Goal: Task Accomplishment & Management: Complete application form

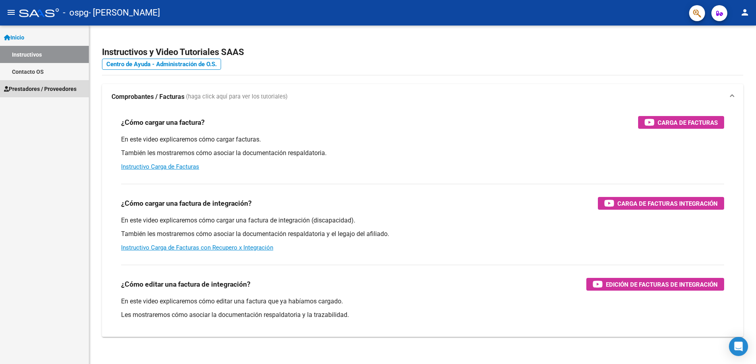
click at [37, 89] on span "Prestadores / Proveedores" at bounding box center [40, 88] width 72 height 9
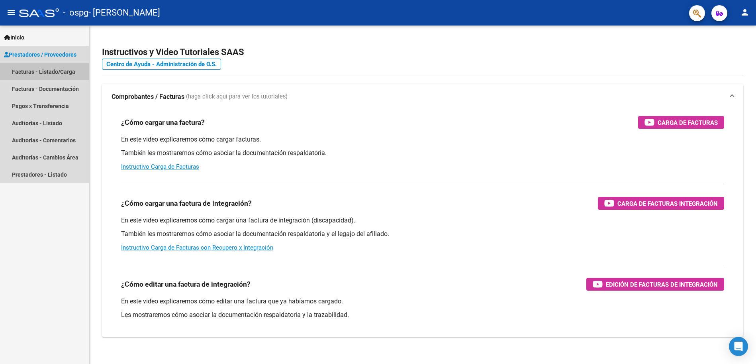
click at [52, 71] on link "Facturas - Listado/Carga" at bounding box center [44, 71] width 89 height 17
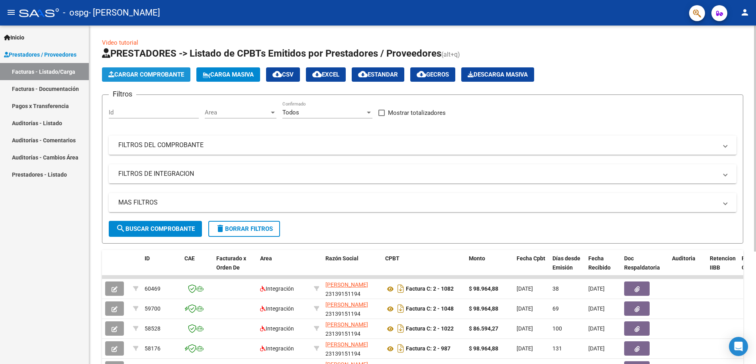
click at [161, 71] on span "Cargar Comprobante" at bounding box center [146, 74] width 76 height 7
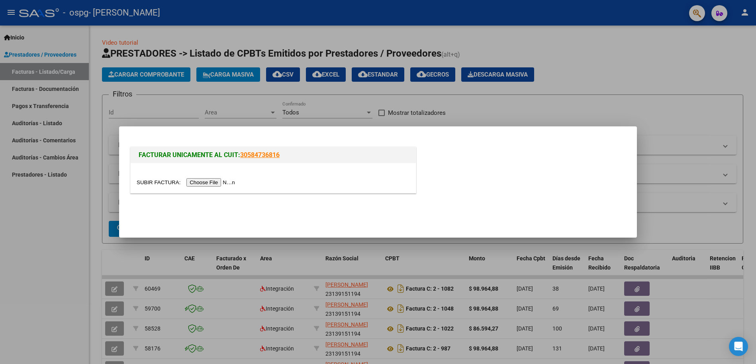
click at [154, 180] on input "file" at bounding box center [187, 182] width 101 height 8
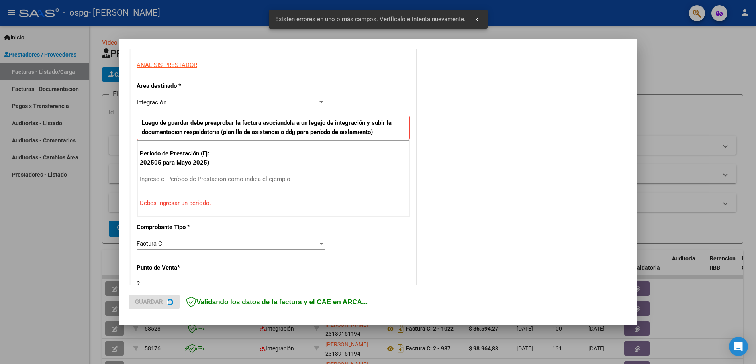
scroll to position [144, 0]
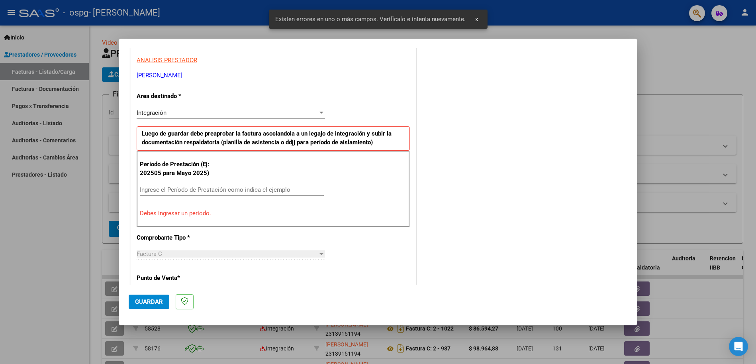
click at [321, 111] on div at bounding box center [321, 113] width 7 height 6
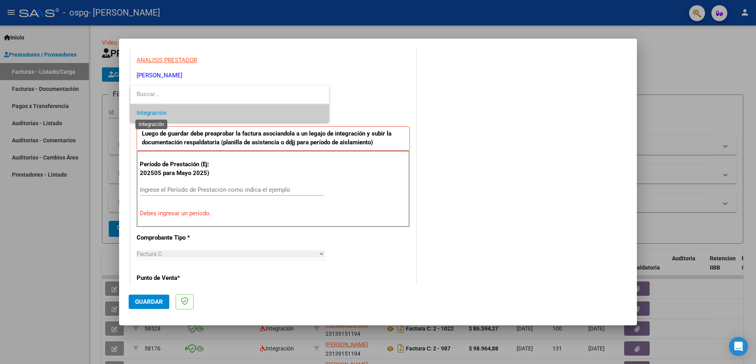
click at [154, 112] on span "Integración" at bounding box center [152, 112] width 30 height 7
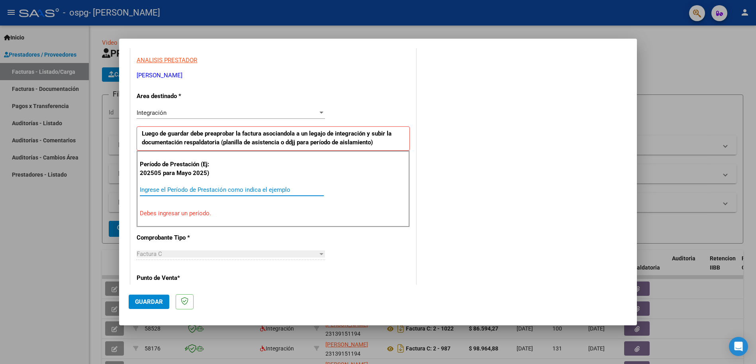
click at [149, 188] on input "Ingrese el Período de Prestación como indica el ejemplo" at bounding box center [232, 189] width 184 height 7
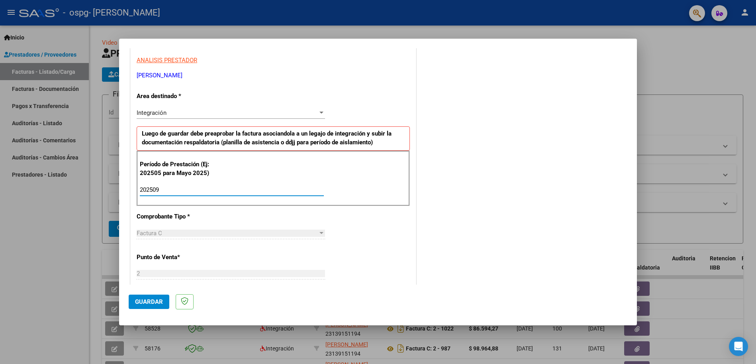
type input "202509"
click at [385, 174] on div "Período de Prestación (Ej: 202505 para Mayo 2025) 202509 Ingrese el Período de …" at bounding box center [273, 179] width 273 height 56
click at [273, 216] on div "CUIT * 23-13915119-4 Ingresar CUIT ANALISIS PRESTADOR [PERSON_NAME] [PERSON_NAM…" at bounding box center [273, 303] width 285 height 599
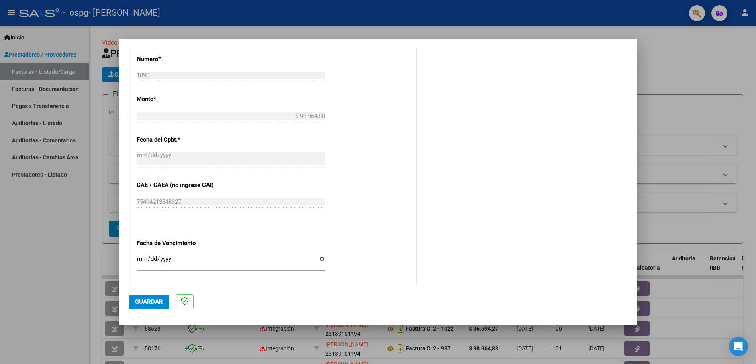
scroll to position [383, 0]
click at [318, 257] on input "Ingresar la fecha" at bounding box center [231, 261] width 188 height 13
type input "[DATE]"
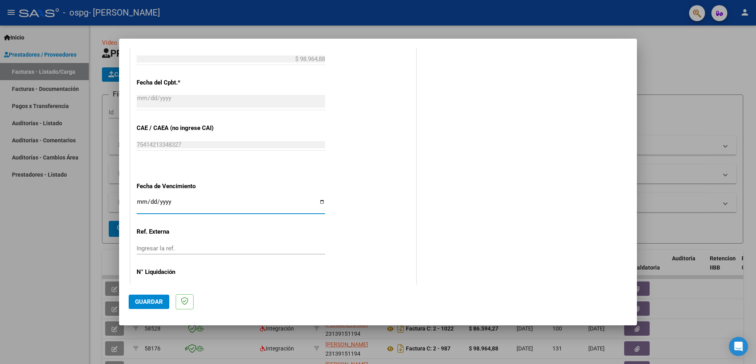
scroll to position [465, 0]
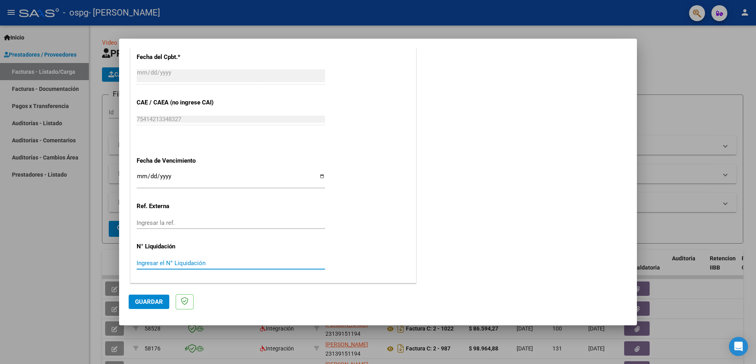
click at [144, 264] on input "Ingresar el N° Liquidación" at bounding box center [231, 262] width 188 height 7
click at [174, 262] on input "Ingresar el N° Liquidación" at bounding box center [231, 262] width 188 height 7
click at [183, 262] on input "Ingresar el N° Liquidación" at bounding box center [231, 262] width 188 height 7
click at [145, 301] on span "Guardar" at bounding box center [149, 301] width 28 height 7
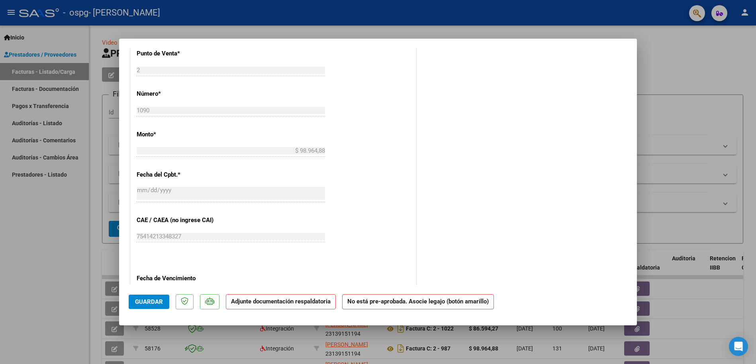
scroll to position [296, 0]
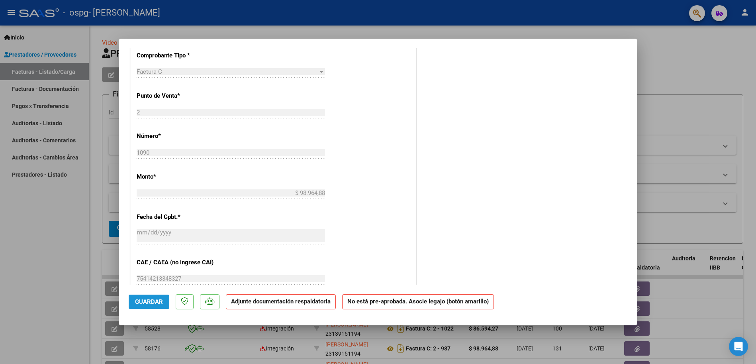
click at [148, 302] on span "Guardar" at bounding box center [149, 301] width 28 height 7
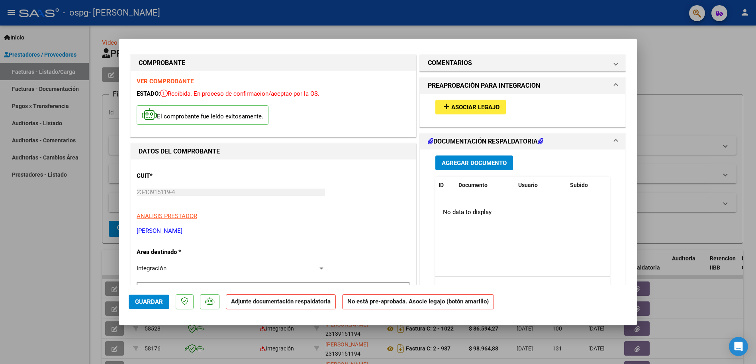
scroll to position [0, 0]
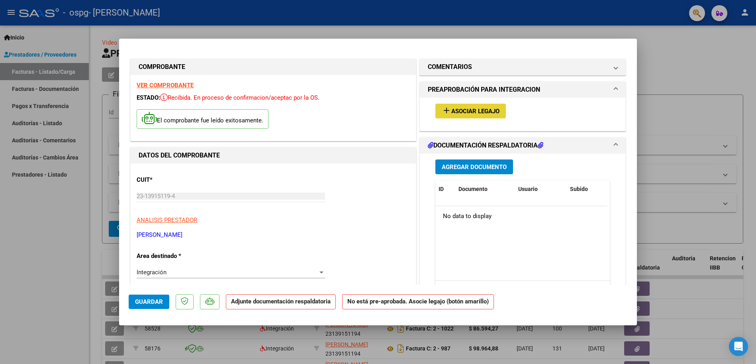
click at [462, 111] on span "Asociar Legajo" at bounding box center [475, 111] width 48 height 7
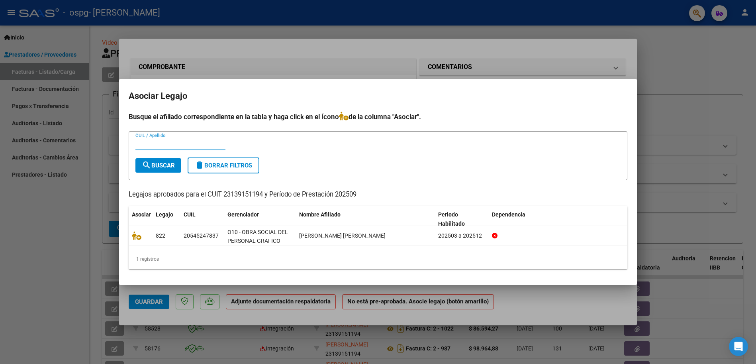
click at [152, 144] on input "CUIL / Apellido" at bounding box center [180, 143] width 90 height 7
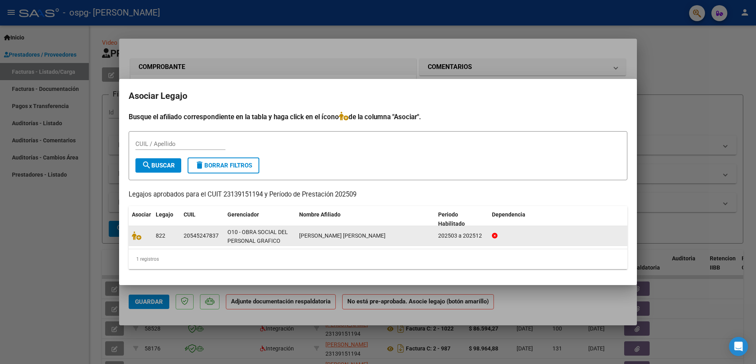
drag, startPoint x: 182, startPoint y: 236, endPoint x: 218, endPoint y: 237, distance: 35.5
click at [218, 237] on datatable-body-cell "20545247837" at bounding box center [202, 236] width 44 height 20
copy div "20545247837"
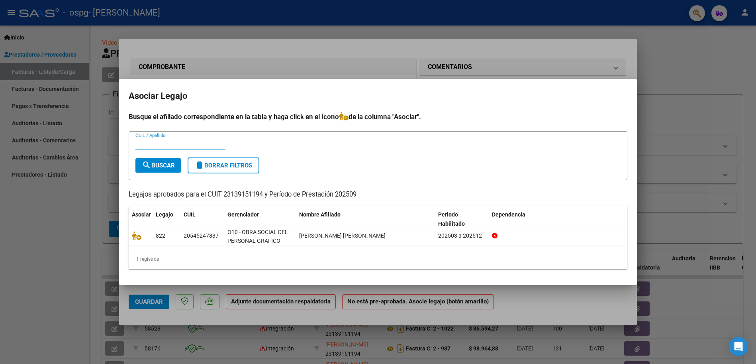
click at [151, 143] on input "CUIL / Apellido" at bounding box center [180, 143] width 90 height 7
paste input "20545247837"
type input "20545247837"
click at [145, 165] on mat-icon "search" at bounding box center [147, 165] width 10 height 10
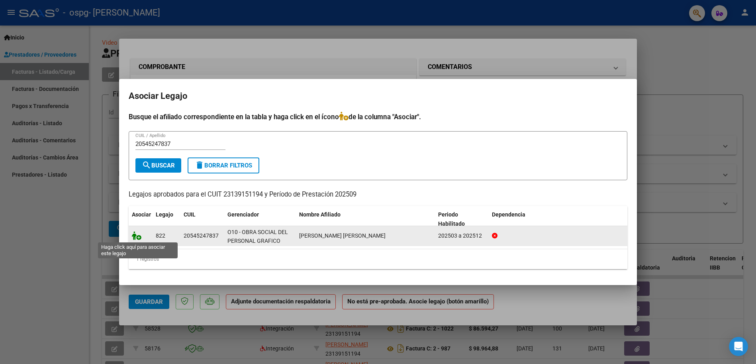
click at [139, 237] on icon at bounding box center [137, 235] width 10 height 9
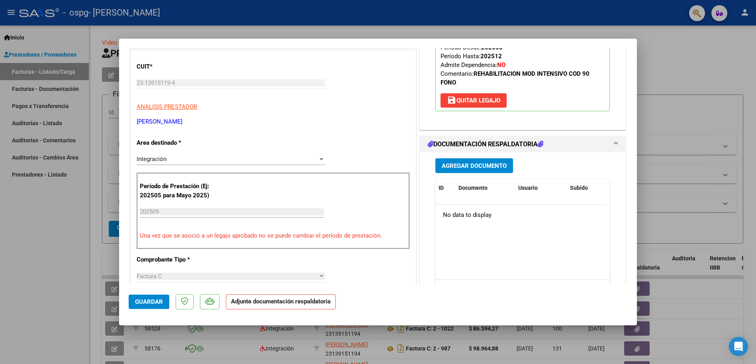
scroll to position [119, 0]
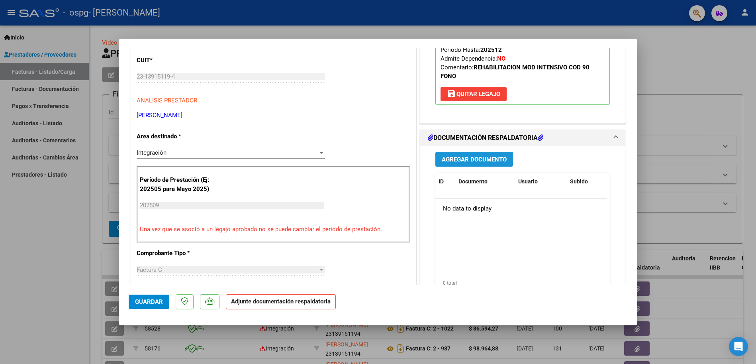
click at [453, 158] on span "Agregar Documento" at bounding box center [474, 159] width 65 height 7
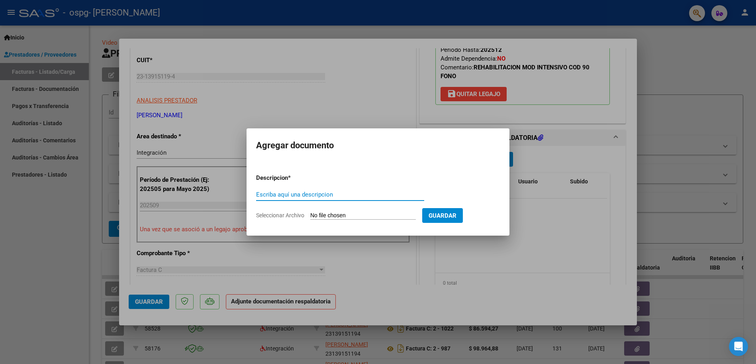
click at [282, 193] on input "Escriba aquí una descripcion" at bounding box center [340, 194] width 168 height 7
type input "factura"
click at [272, 217] on span "Seleccionar Archivo" at bounding box center [280, 215] width 48 height 6
click at [310, 217] on input "Seleccionar Archivo" at bounding box center [363, 216] width 106 height 8
type input "C:\fakepath\23139151194_011_00002_00001090.pdf"
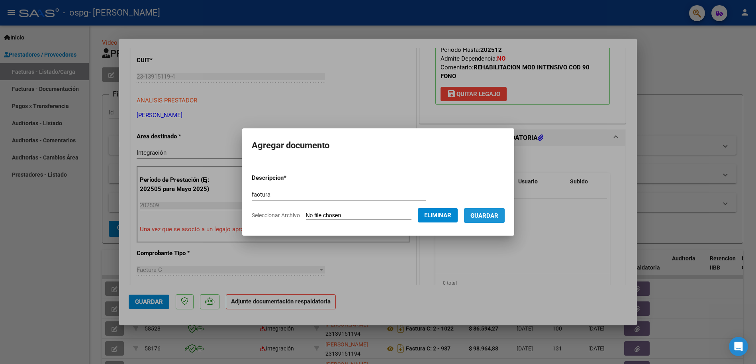
click at [498, 212] on span "Guardar" at bounding box center [484, 215] width 28 height 7
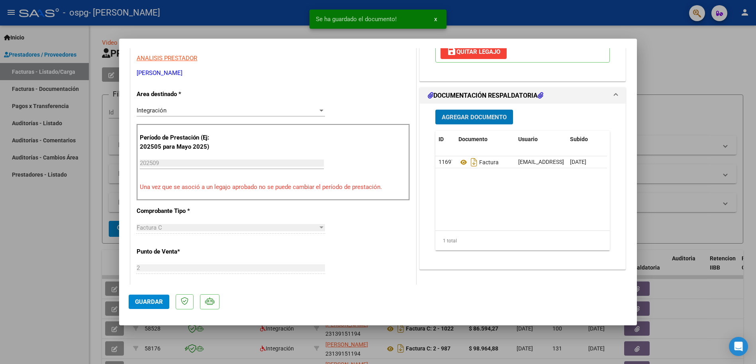
scroll to position [159, 0]
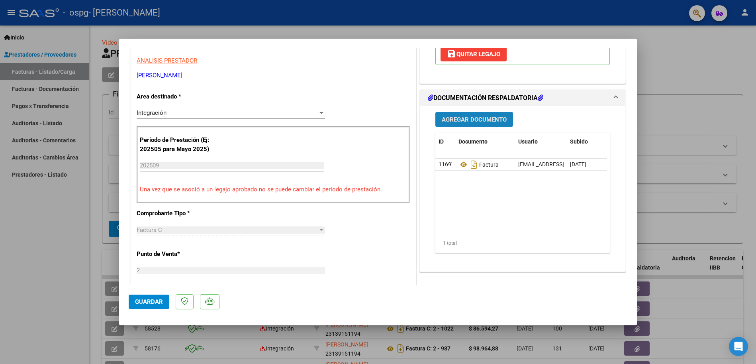
click at [457, 119] on span "Agregar Documento" at bounding box center [474, 119] width 65 height 7
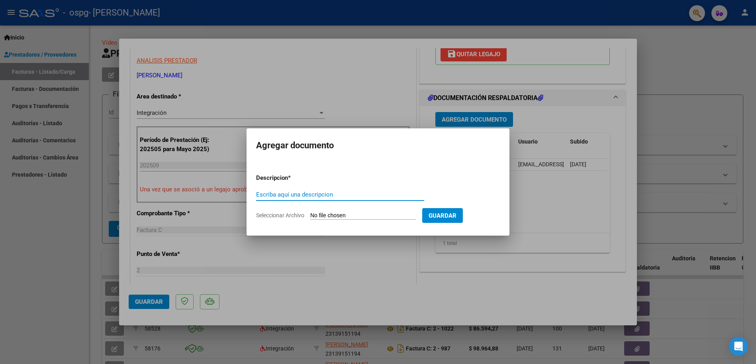
click at [259, 192] on input "Escriba aquí una descripcion" at bounding box center [340, 194] width 168 height 7
type input "p"
type input "Planilla de Asistencia"
click at [268, 215] on span "Seleccionar Archivo" at bounding box center [280, 215] width 48 height 6
click at [310, 215] on input "Seleccionar Archivo" at bounding box center [363, 216] width 106 height 8
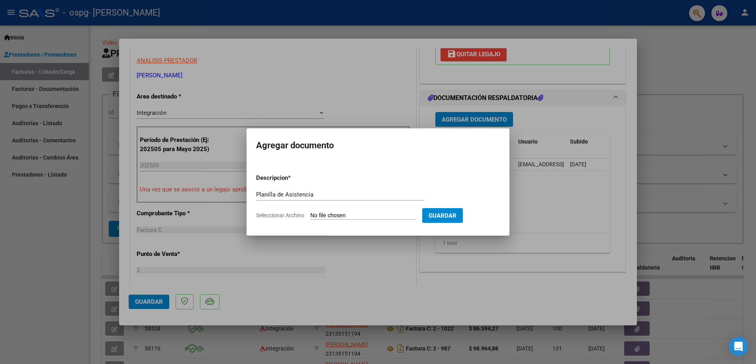
type input "C:\fakepath\PLANILLA DE ASISTENCIA [DATE].pdf"
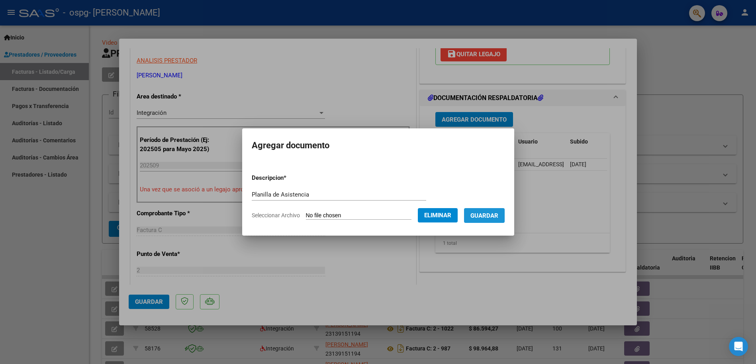
click at [496, 212] on span "Guardar" at bounding box center [484, 215] width 28 height 7
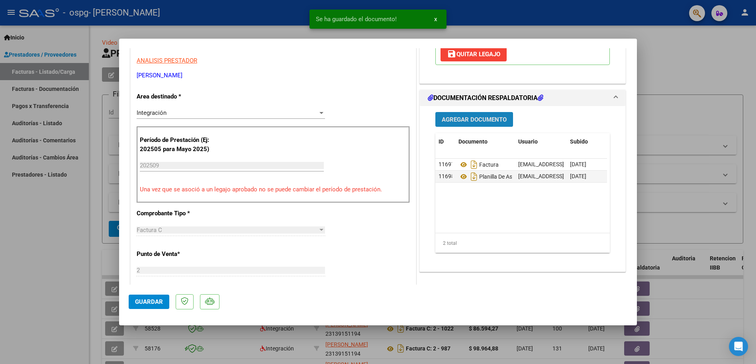
click at [469, 119] on span "Agregar Documento" at bounding box center [474, 119] width 65 height 7
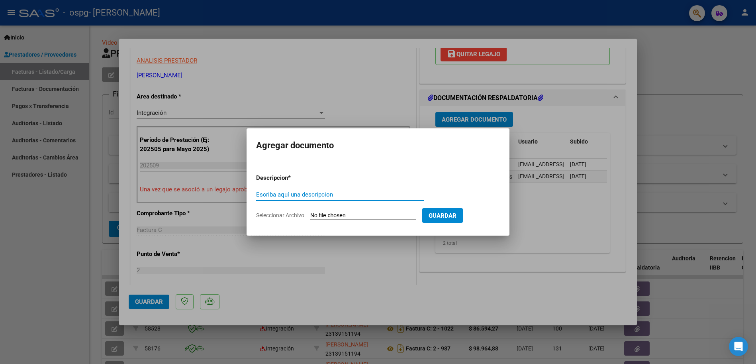
click at [264, 191] on input "Escriba aquí una descripcion" at bounding box center [340, 194] width 168 height 7
click at [263, 196] on input "Escriba aquí una descripcion" at bounding box center [340, 194] width 168 height 7
type input "autorización"
click at [279, 217] on span "Seleccionar Archivo" at bounding box center [280, 215] width 48 height 6
click at [310, 217] on input "Seleccionar Archivo" at bounding box center [363, 216] width 106 height 8
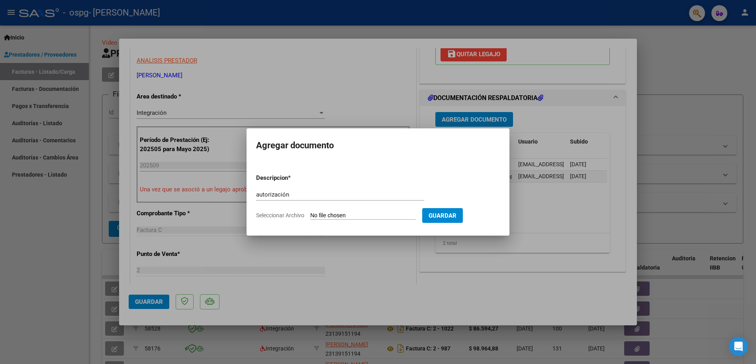
type input "C:\fakepath\AUTORIZACIONES 2025.odt1.odt2.odt"
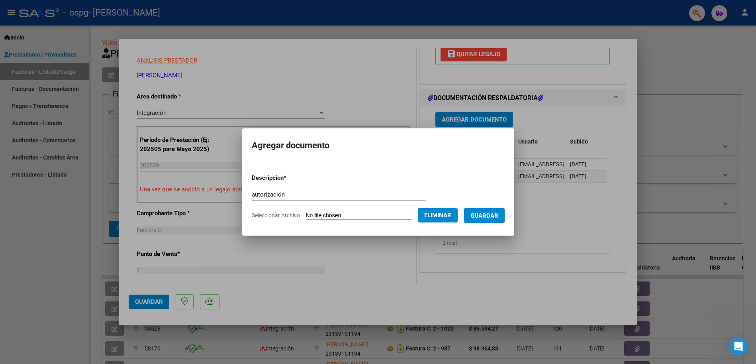
click at [492, 220] on button "Guardar" at bounding box center [484, 215] width 41 height 15
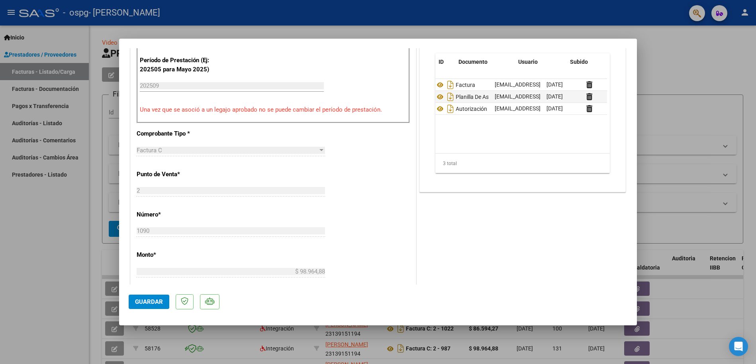
scroll to position [0, 0]
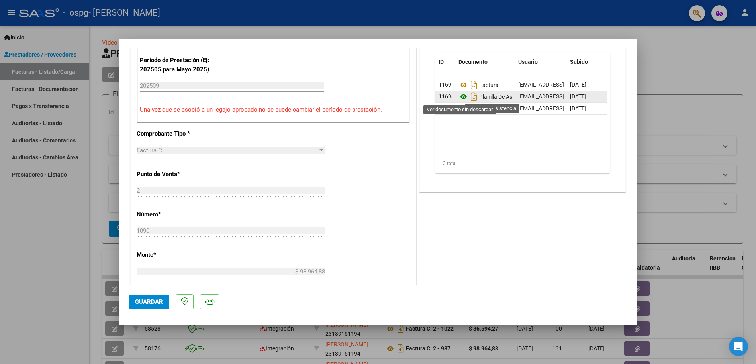
click at [461, 98] on icon at bounding box center [463, 97] width 10 height 10
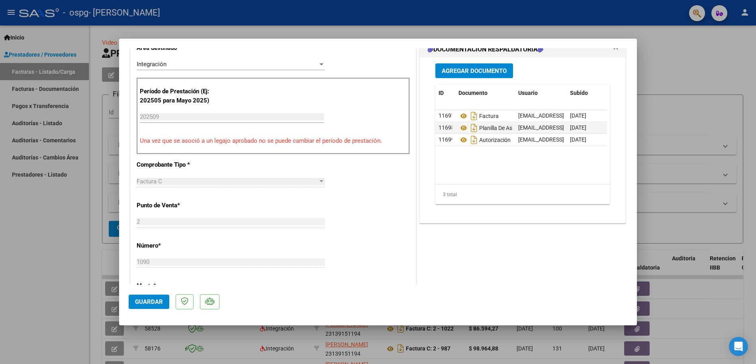
scroll to position [198, 0]
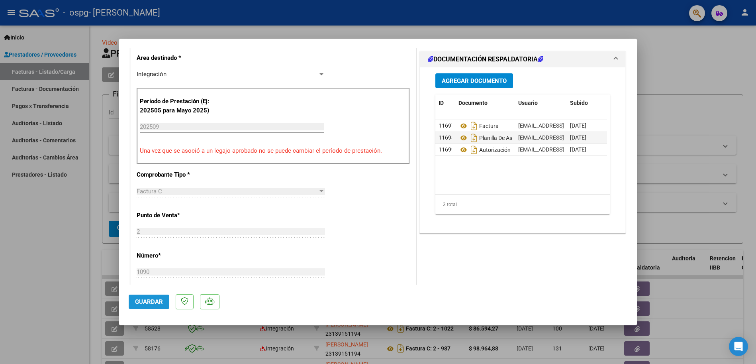
click at [139, 302] on span "Guardar" at bounding box center [149, 301] width 28 height 7
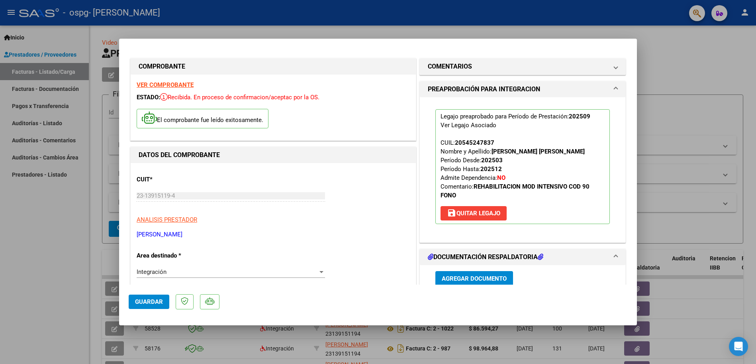
scroll to position [0, 0]
click at [614, 69] on span at bounding box center [615, 67] width 3 height 10
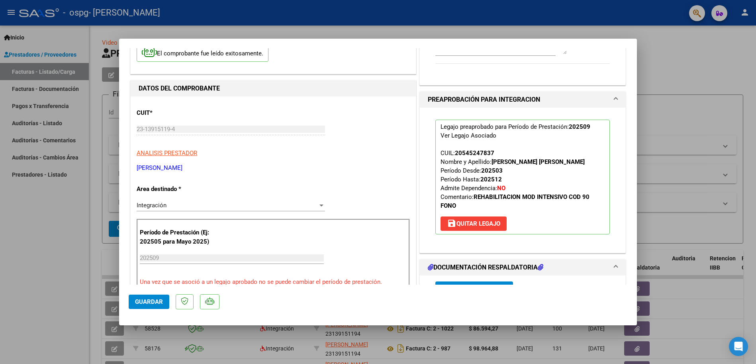
scroll to position [80, 0]
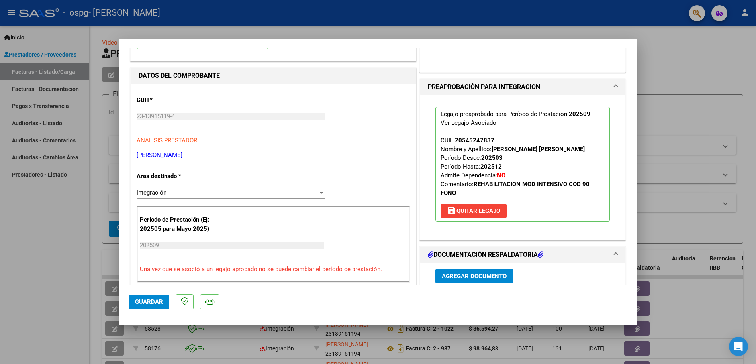
click at [614, 84] on span at bounding box center [615, 87] width 3 height 10
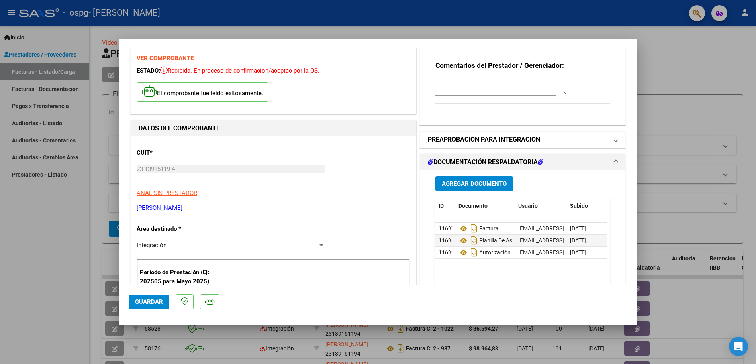
scroll to position [0, 0]
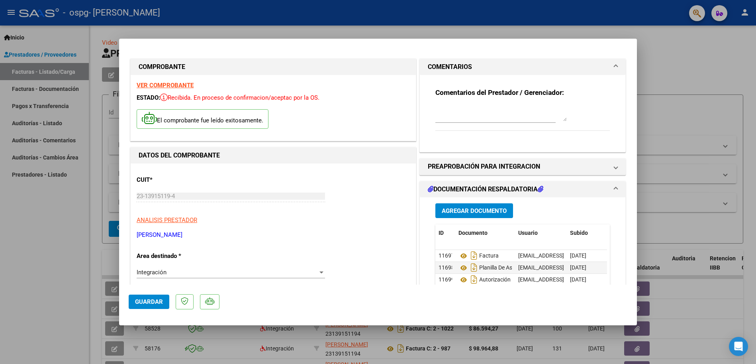
click at [608, 186] on span "DOCUMENTACIÓN RESPALDATORIA" at bounding box center [521, 189] width 186 height 10
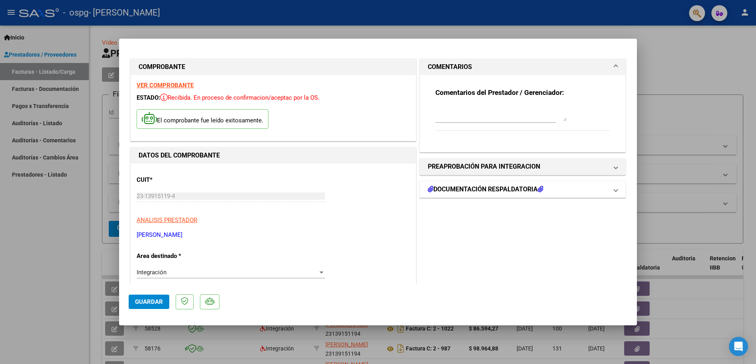
click at [614, 186] on span at bounding box center [615, 189] width 3 height 10
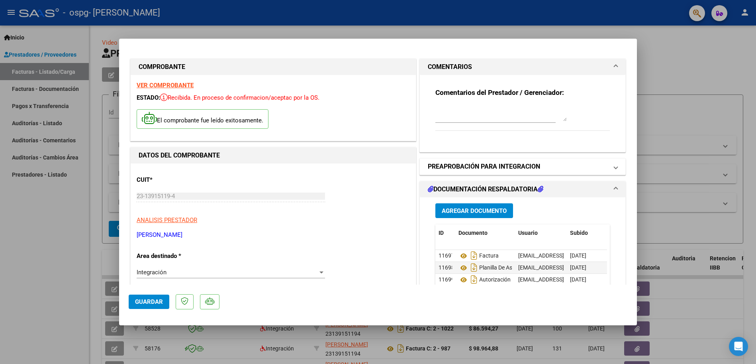
click at [614, 167] on span at bounding box center [615, 167] width 3 height 10
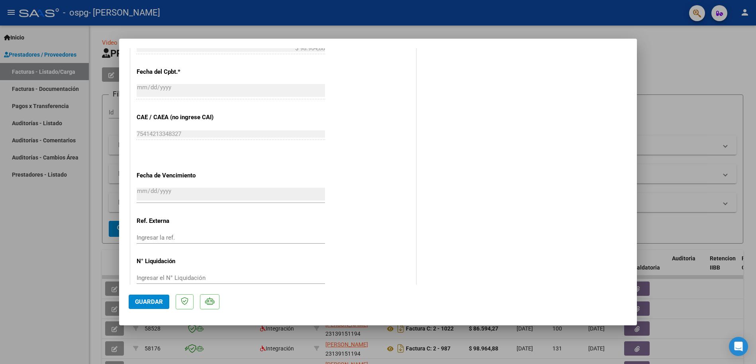
scroll to position [477, 0]
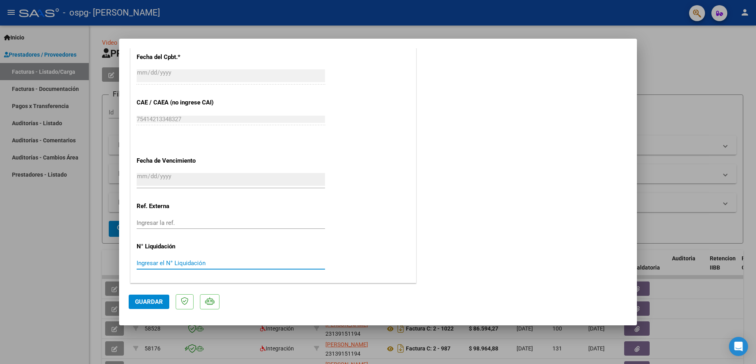
click at [147, 259] on input "Ingresar el N° Liquidación" at bounding box center [231, 262] width 188 height 7
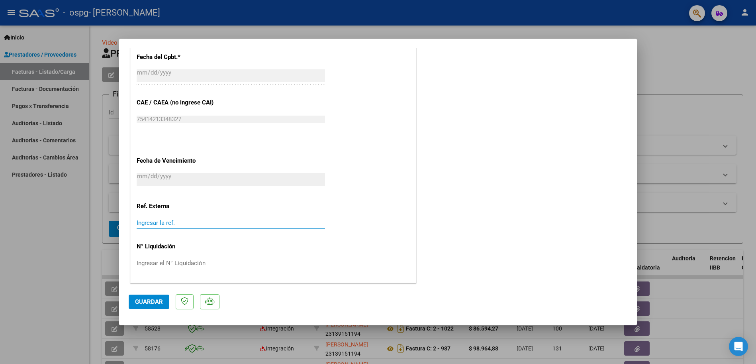
click at [155, 220] on input "Ingresar la ref." at bounding box center [231, 222] width 188 height 7
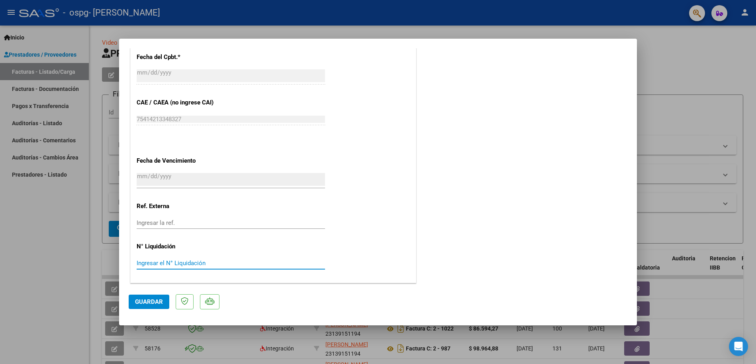
click at [147, 260] on input "Ingresar el N° Liquidación" at bounding box center [231, 262] width 188 height 7
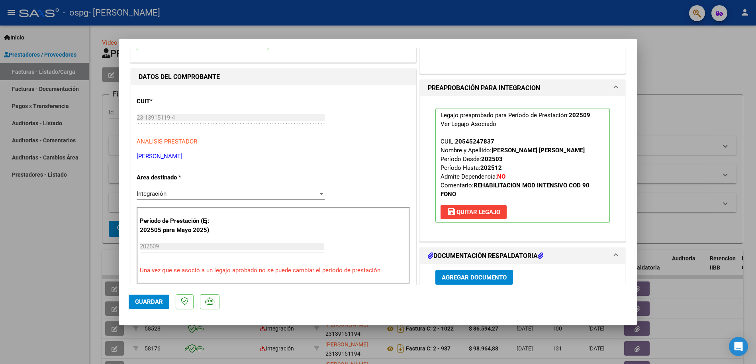
scroll to position [0, 0]
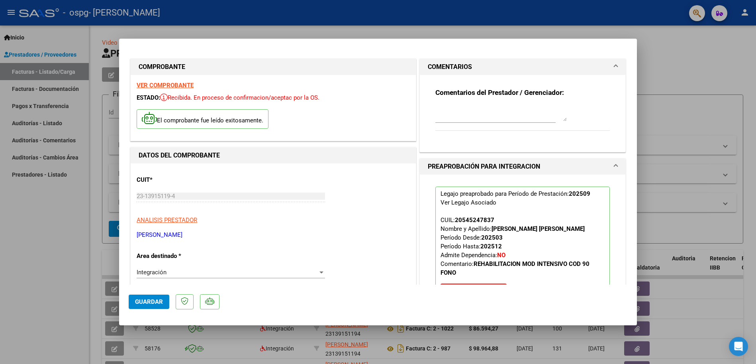
click at [676, 65] on div at bounding box center [378, 182] width 756 height 364
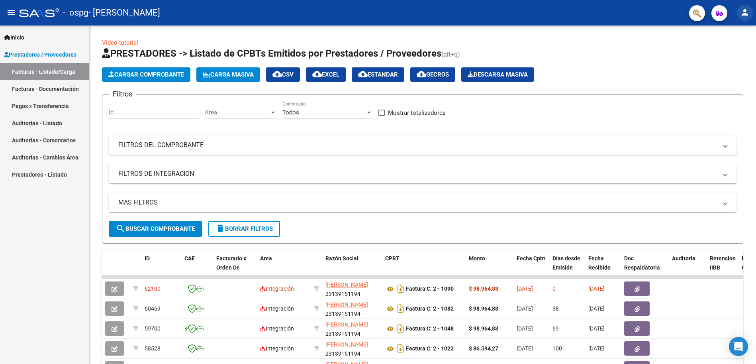
click at [747, 12] on mat-icon "person" at bounding box center [745, 13] width 10 height 10
click at [728, 50] on button "exit_to_app Salir" at bounding box center [728, 52] width 49 height 19
